Goal: Book appointment/travel/reservation

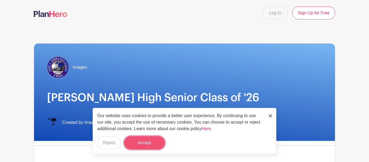
click at [149, 139] on button "Accept" at bounding box center [144, 142] width 41 height 13
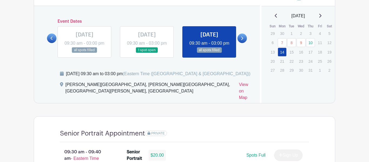
scroll to position [313, 0]
click at [242, 43] on link at bounding box center [241, 38] width 9 height 9
click at [320, 18] on icon at bounding box center [320, 16] width 3 height 4
click at [320, 18] on div "[DATE]" at bounding box center [298, 16] width 61 height 6
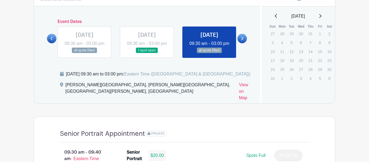
click at [320, 17] on div "[DATE]" at bounding box center [298, 16] width 61 height 6
click at [321, 17] on icon at bounding box center [320, 16] width 3 height 4
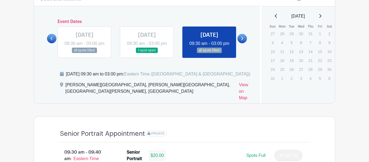
click at [321, 17] on icon at bounding box center [320, 16] width 3 height 4
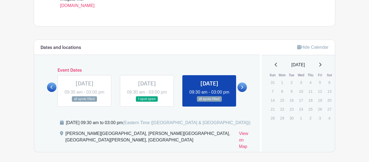
scroll to position [263, 0]
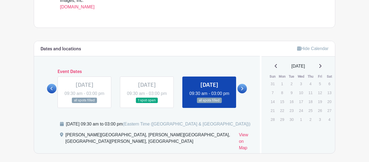
click at [321, 66] on icon at bounding box center [320, 66] width 3 height 4
click at [292, 95] on p "7" at bounding box center [291, 92] width 9 height 8
click at [292, 93] on p "7" at bounding box center [291, 92] width 9 height 8
click at [243, 91] on icon at bounding box center [242, 88] width 2 height 4
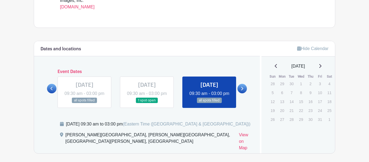
click at [147, 103] on link at bounding box center [147, 103] width 0 height 0
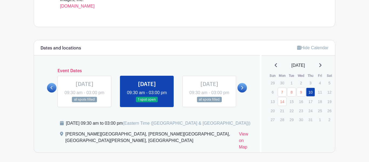
scroll to position [264, 0]
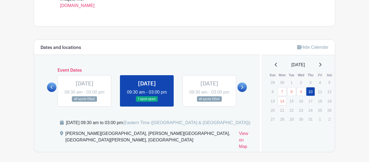
click at [321, 65] on icon at bounding box center [320, 65] width 2 height 4
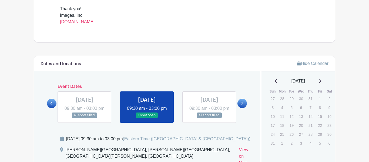
scroll to position [249, 0]
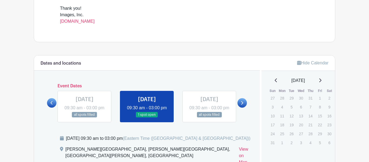
click at [321, 81] on icon at bounding box center [320, 80] width 3 height 4
